Goal: Task Accomplishment & Management: Manage account settings

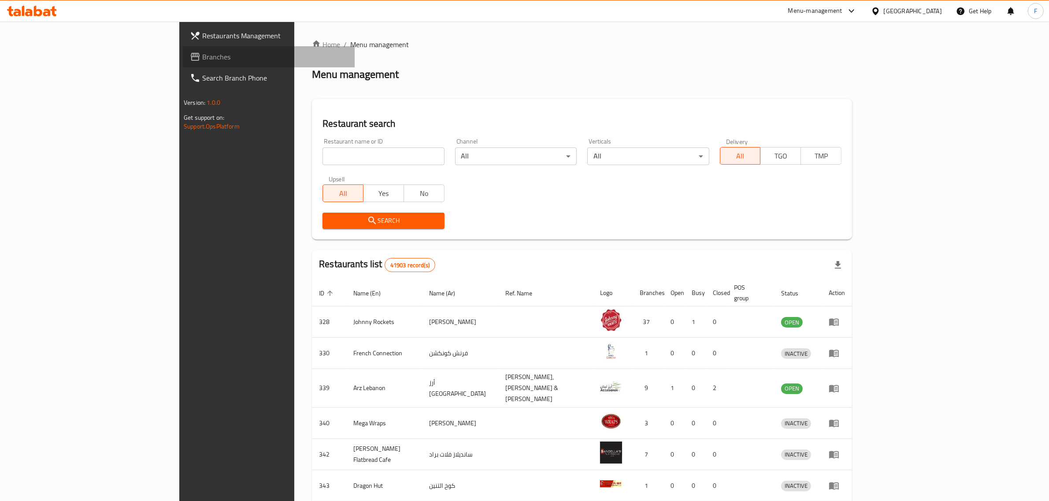
click at [202, 62] on span "Branches" at bounding box center [274, 57] width 145 height 11
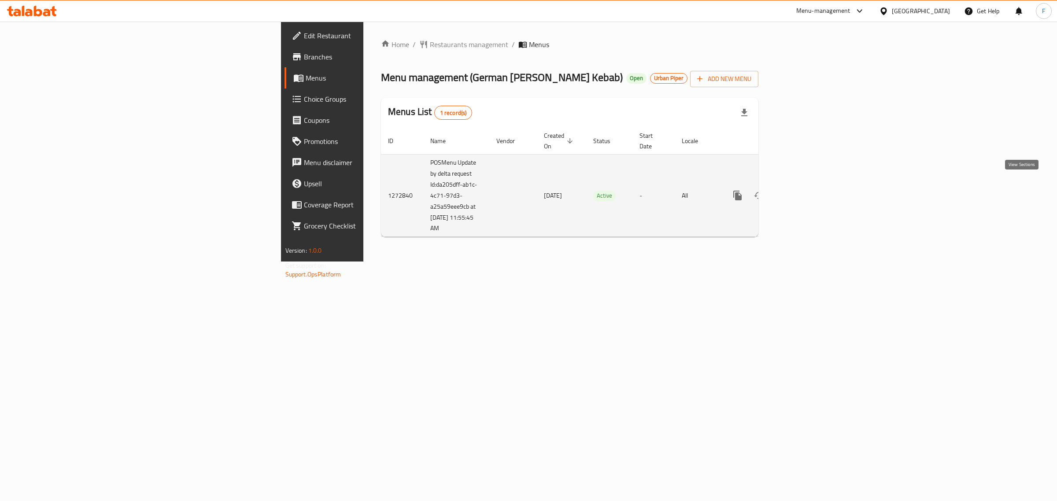
click at [806, 190] on icon "enhanced table" at bounding box center [801, 195] width 11 height 11
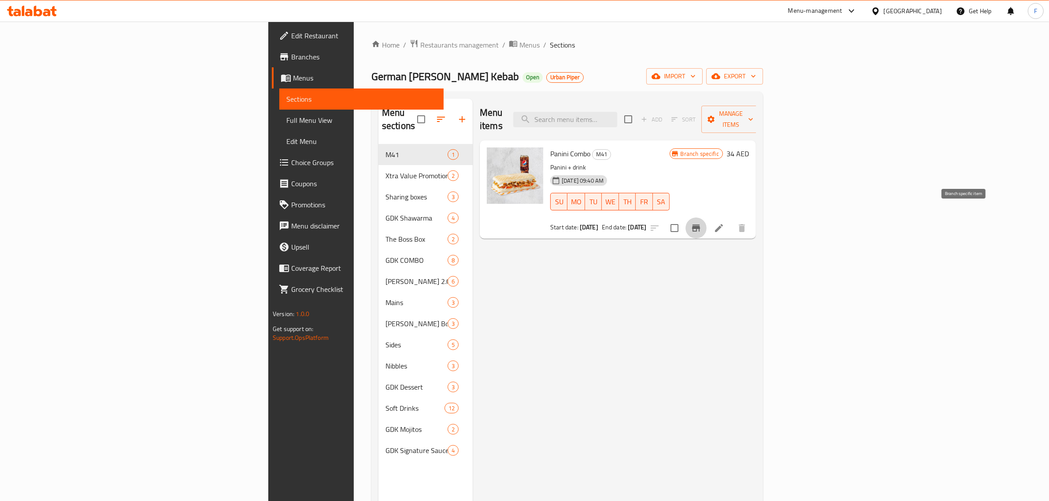
click at [701, 223] on icon "Branch-specific-item" at bounding box center [696, 228] width 11 height 11
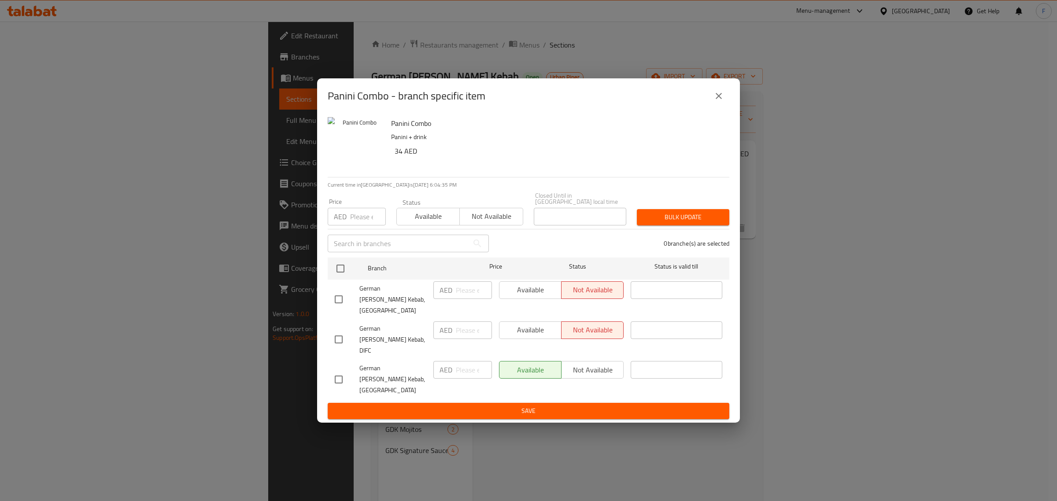
click at [721, 99] on icon "close" at bounding box center [719, 96] width 6 height 6
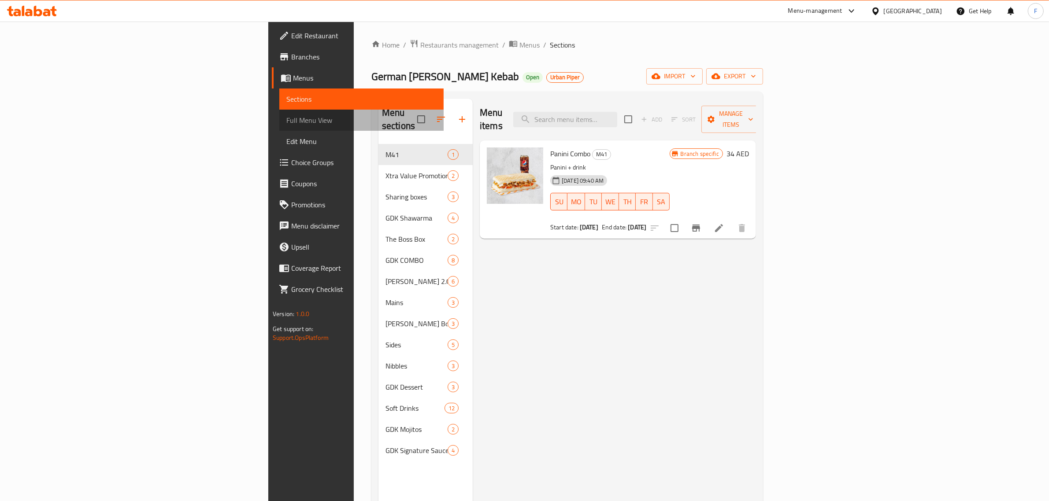
click at [286, 120] on span "Full Menu View" at bounding box center [361, 120] width 150 height 11
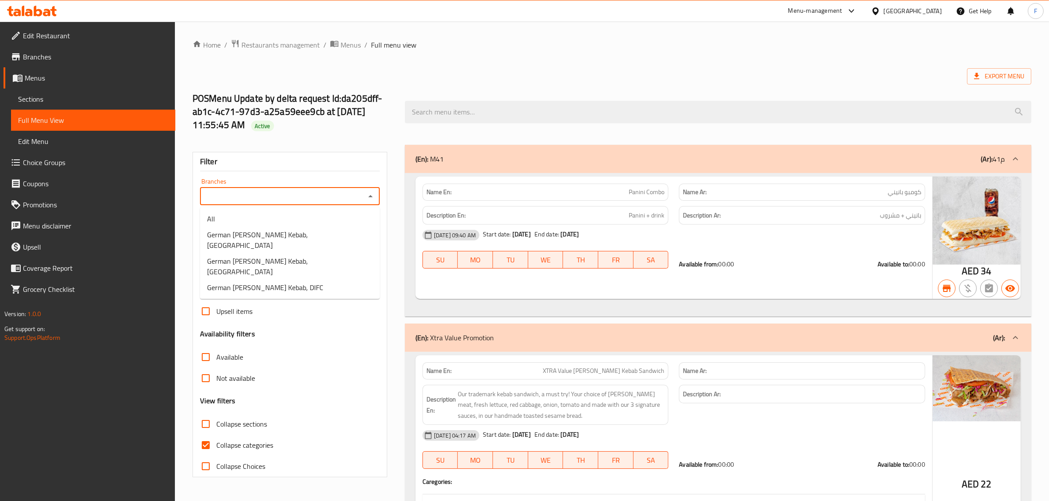
click at [342, 199] on input "Branches" at bounding box center [283, 196] width 160 height 12
click at [295, 205] on div "Branches" at bounding box center [290, 197] width 180 height 18
click at [295, 199] on input "Branches" at bounding box center [283, 196] width 160 height 12
click at [294, 280] on li "German [PERSON_NAME] Kebab, DIFC" at bounding box center [290, 288] width 180 height 16
type input "German [PERSON_NAME] Kebab, DIFC"
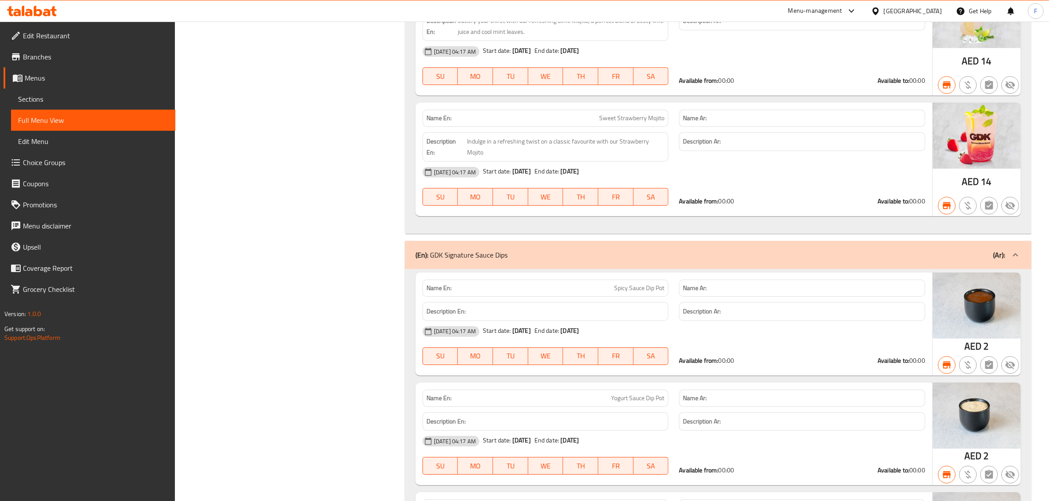
scroll to position [12061, 0]
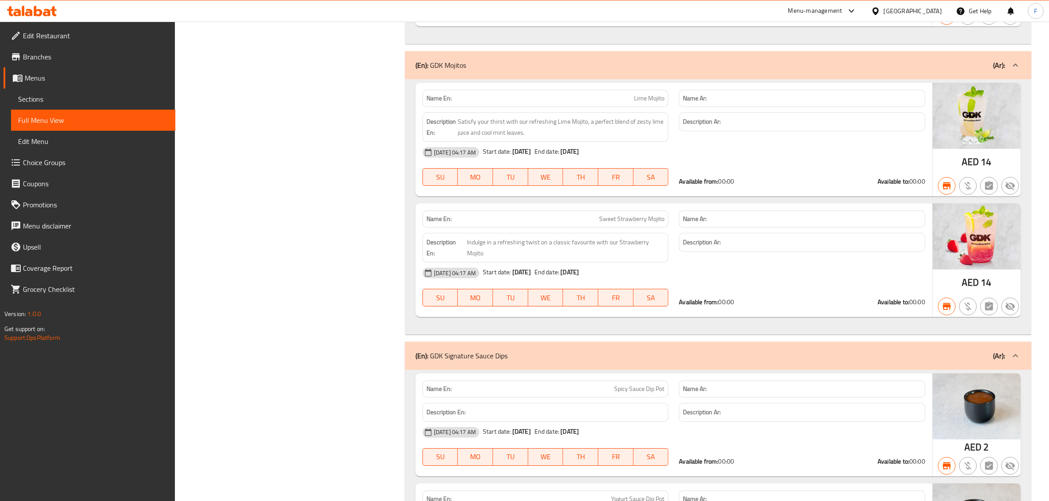
click at [50, 56] on span "Branches" at bounding box center [95, 57] width 145 height 11
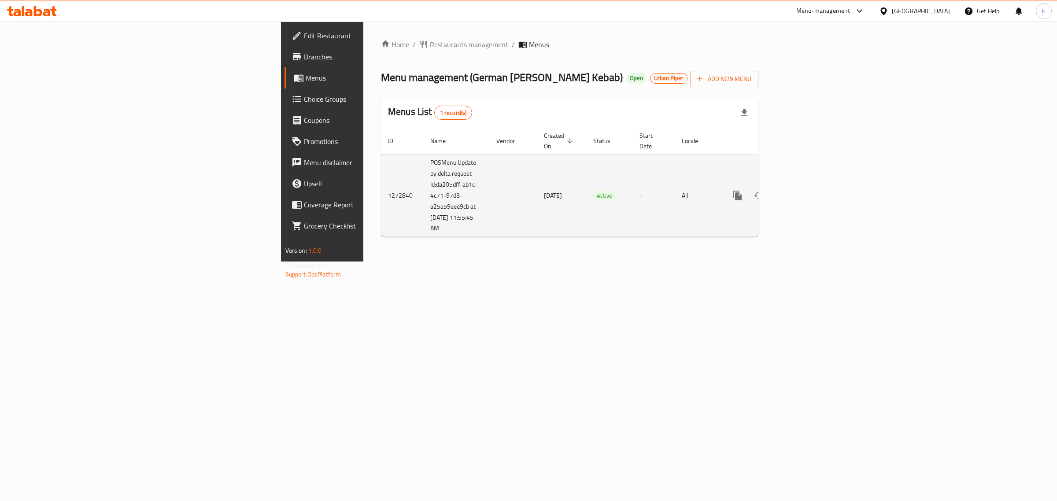
drag, startPoint x: 282, startPoint y: 214, endPoint x: 238, endPoint y: 181, distance: 55.6
click at [423, 181] on td "POSMenu Update by delta request Id:da205dff-ab1c-4c71-97d3-a25a59eee9cb at 10/8…" at bounding box center [456, 195] width 66 height 83
copy td "Id:da205dff-ab1c-4c71-97d3-a25a59eee9cb at 10/8/2025 11:55:45 AM"
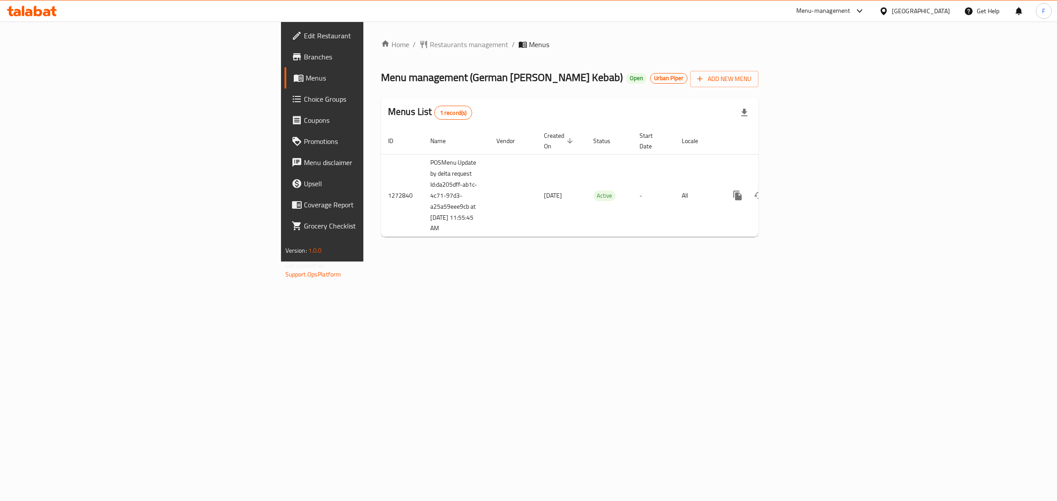
click at [304, 56] on span "Branches" at bounding box center [377, 57] width 147 height 11
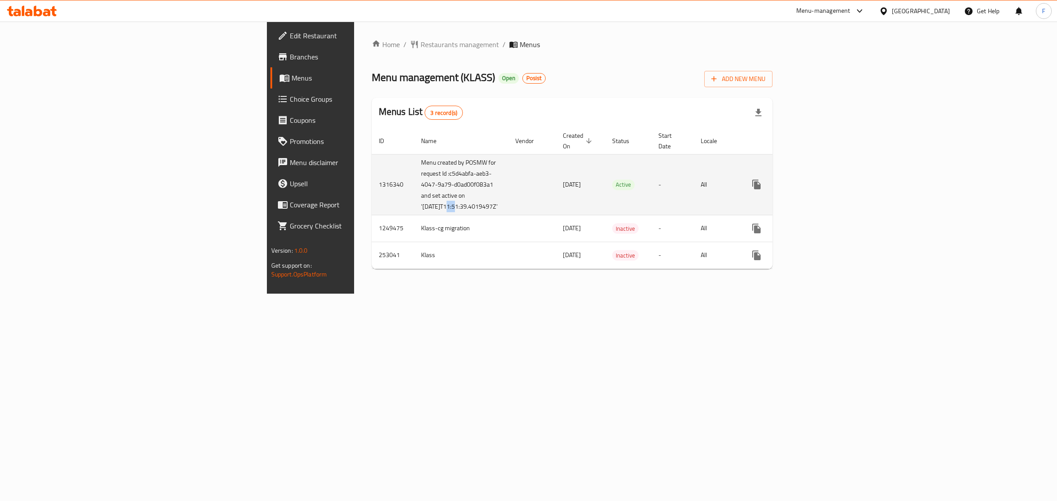
drag, startPoint x: 252, startPoint y: 217, endPoint x: 241, endPoint y: 217, distance: 11.0
click at [414, 215] on td "Menu created by POSMW for request Id :c5d4abfa-aeb3-4047-9a79-d0ad00f083a1 and …" at bounding box center [461, 184] width 94 height 61
drag, startPoint x: 309, startPoint y: 221, endPoint x: 295, endPoint y: 166, distance: 56.8
click at [414, 166] on td "Menu created by POSMW for request Id :c5d4abfa-aeb3-4047-9a79-d0ad00f083a1 and …" at bounding box center [461, 184] width 94 height 61
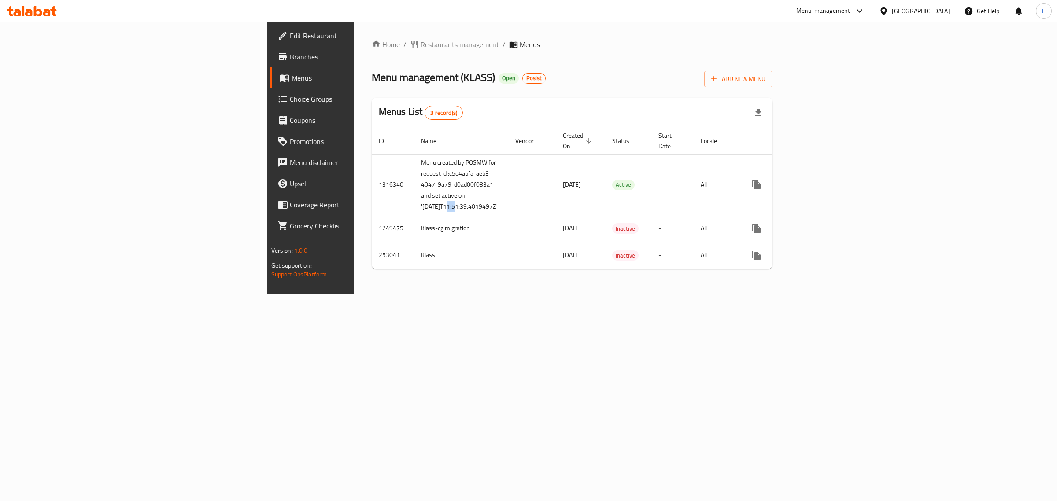
copy td "Id :c5d4abfa-aeb3-4047-9a79-d0ad00f083a1 and set active on '2025-10-08T11:51:39…"
click at [421, 45] on span "Restaurants management" at bounding box center [460, 44] width 78 height 11
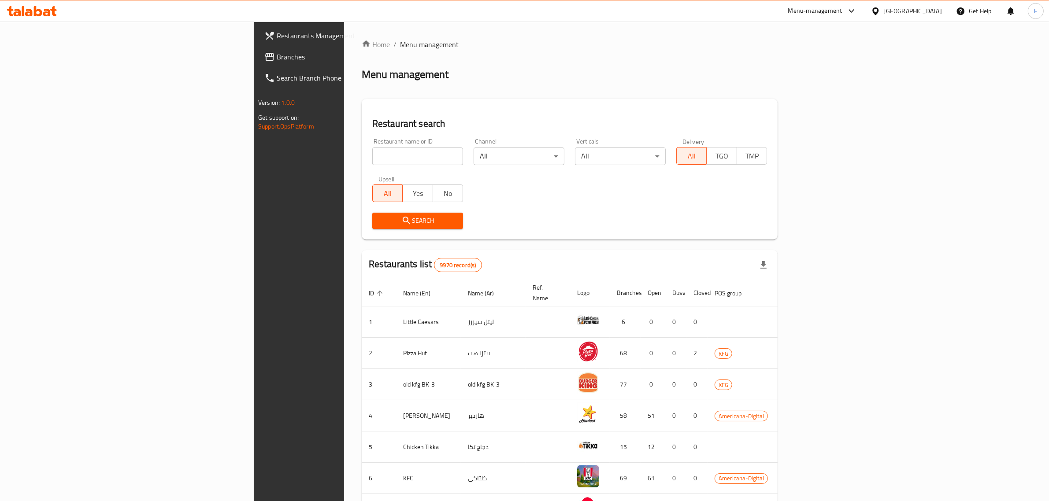
click at [277, 55] on span "Branches" at bounding box center [349, 57] width 145 height 11
